Goal: Navigation & Orientation: Find specific page/section

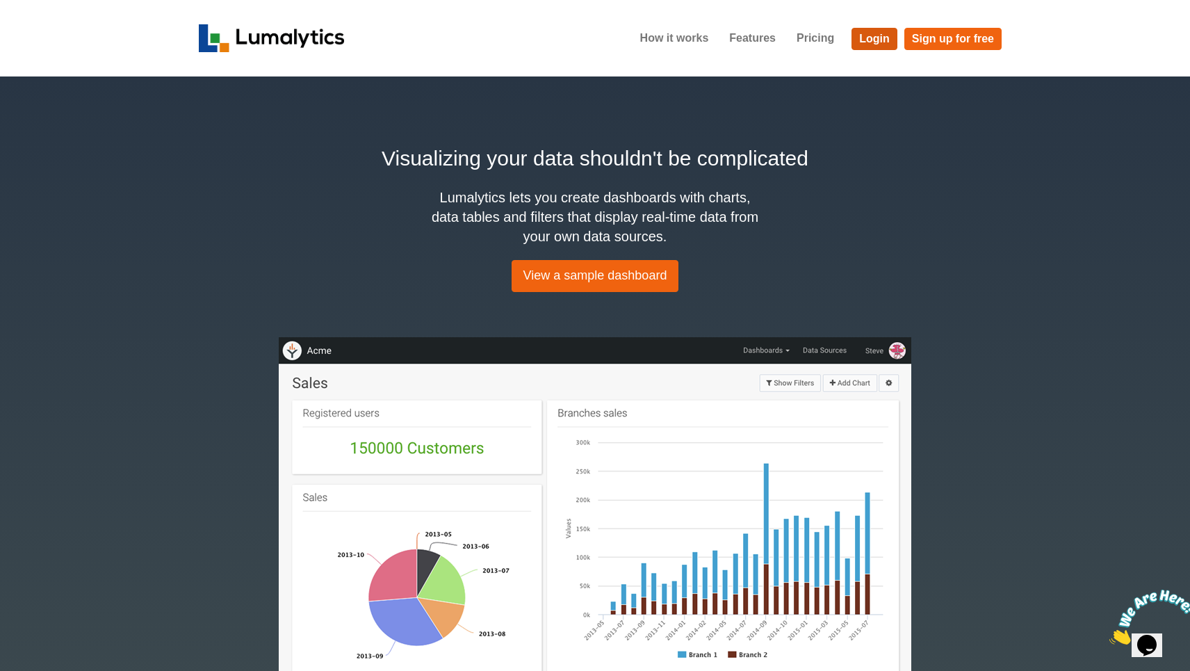
click at [884, 40] on link "Login" at bounding box center [875, 39] width 46 height 22
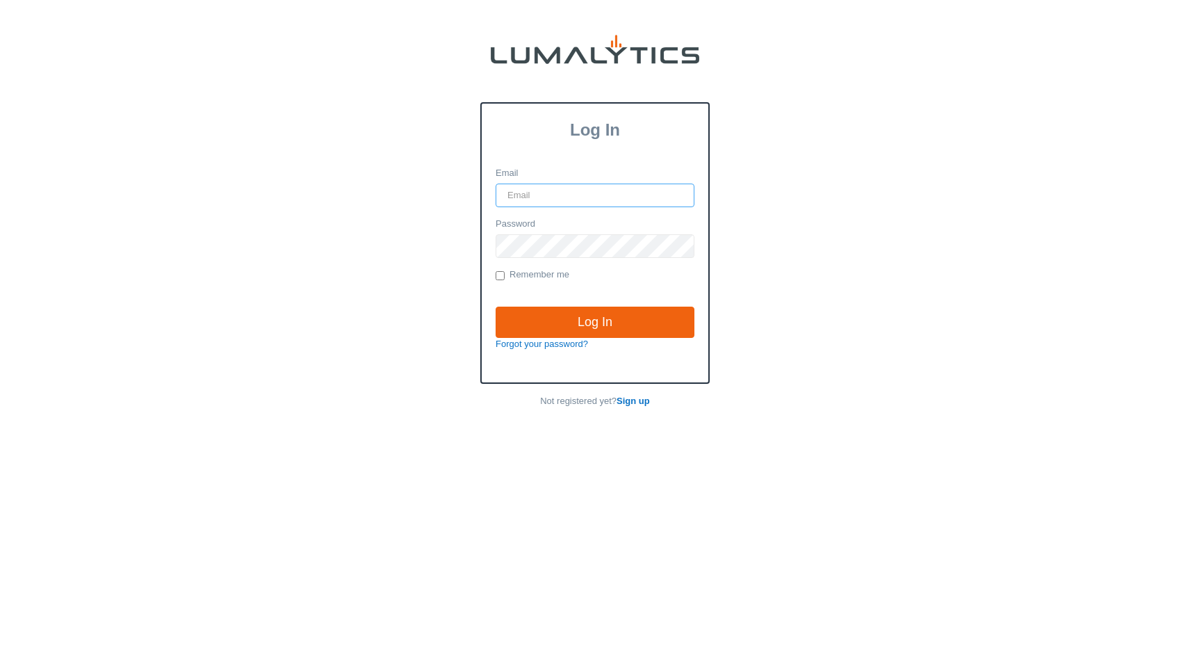
type input "vlad@globein.com"
click at [595, 321] on input "Log In" at bounding box center [595, 323] width 199 height 32
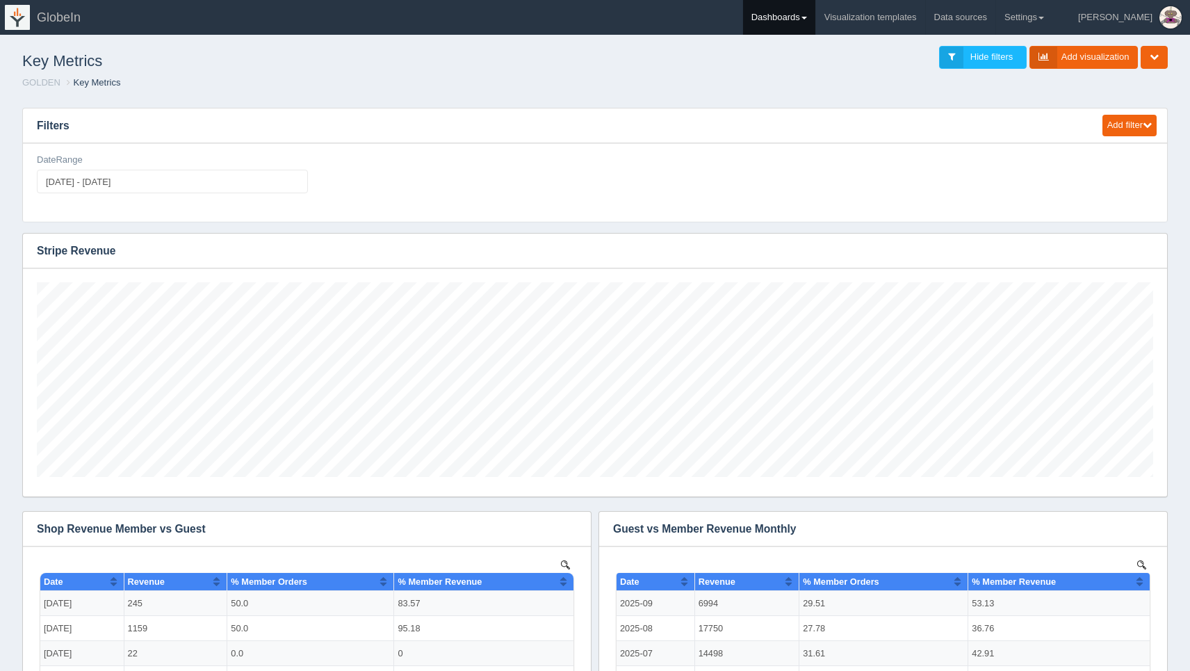
click at [807, 18] on span at bounding box center [805, 18] width 6 height 3
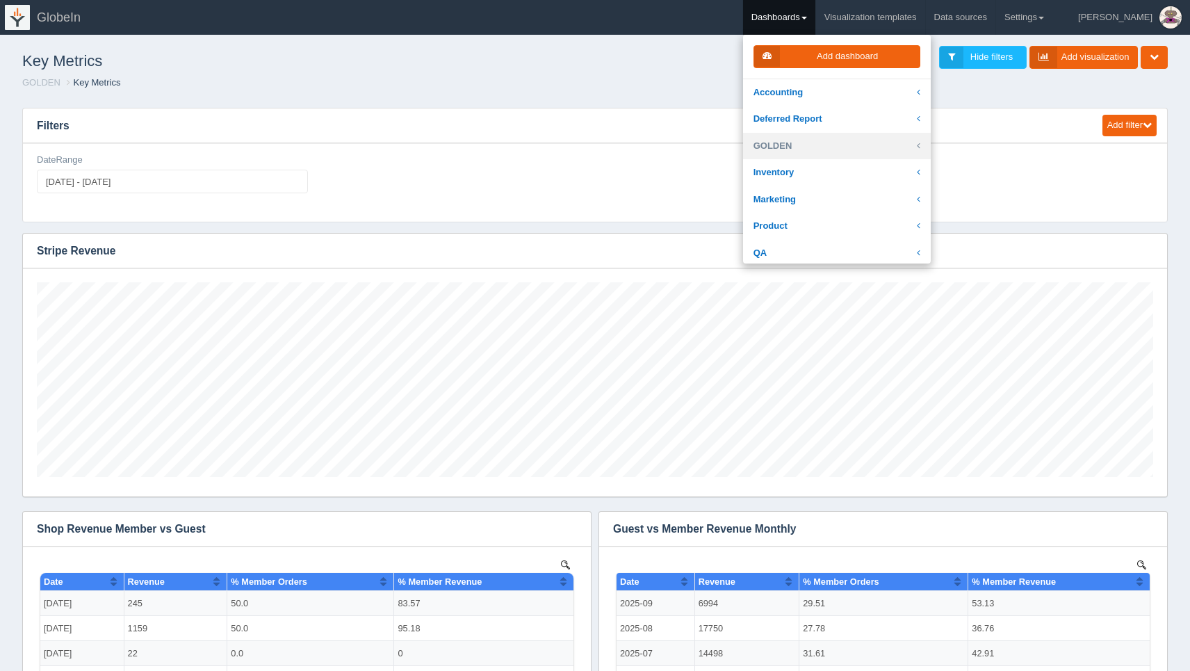
click at [857, 149] on link "GOLDEN" at bounding box center [837, 146] width 188 height 27
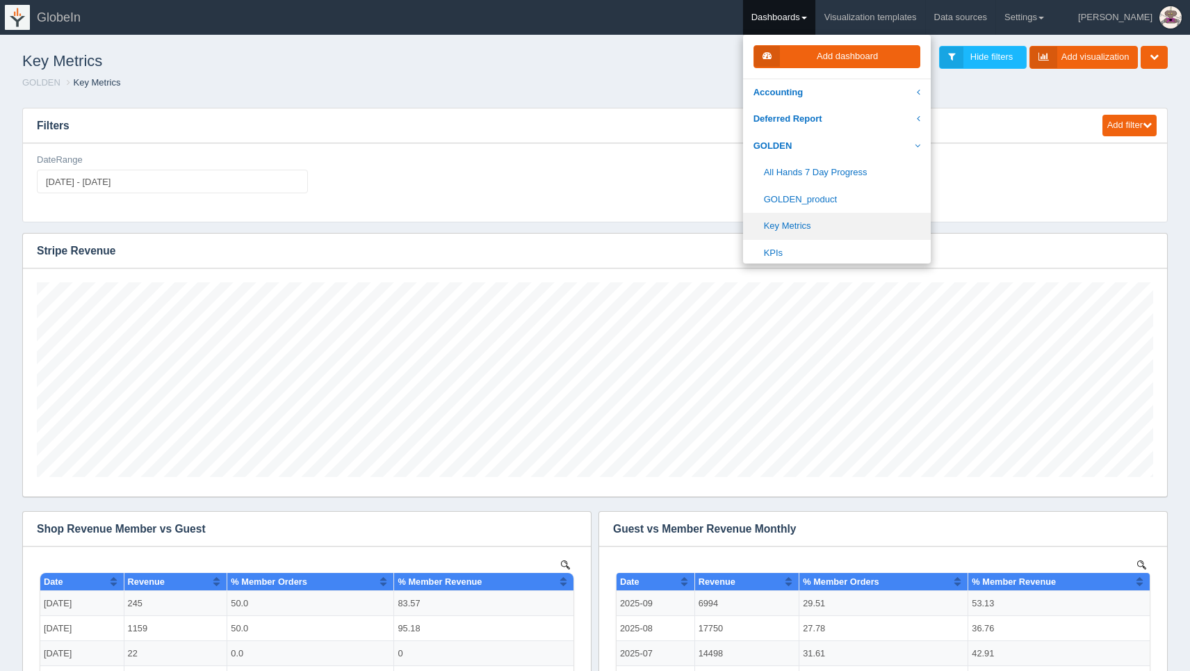
click at [875, 221] on link "Key Metrics" at bounding box center [837, 226] width 188 height 27
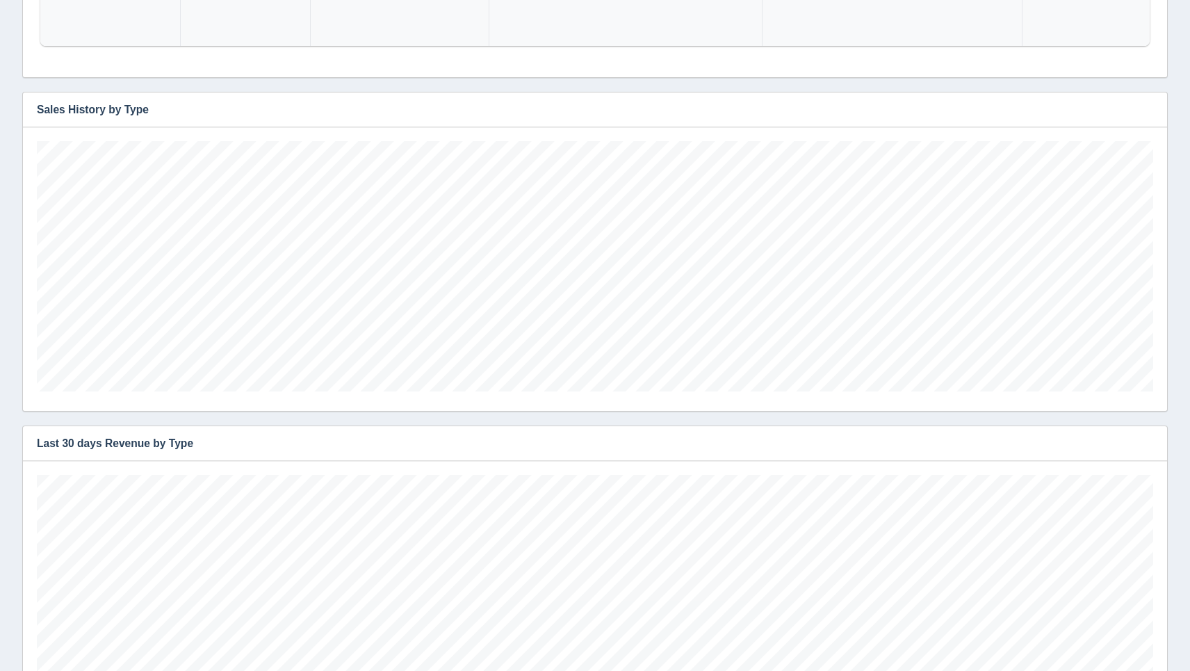
scroll to position [195, 1117]
